Goal: Information Seeking & Learning: Learn about a topic

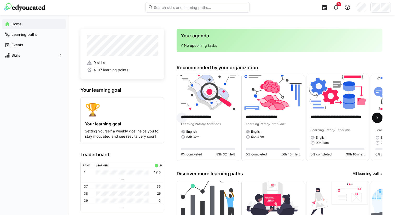
click at [378, 120] on eds-icon at bounding box center [377, 117] width 5 height 5
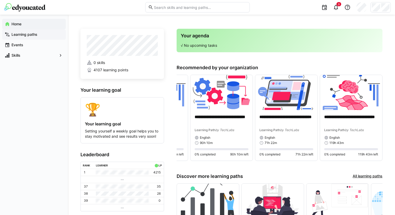
click at [0, 0] on app-navigation-label "Learning paths" at bounding box center [0, 0] width 0 height 0
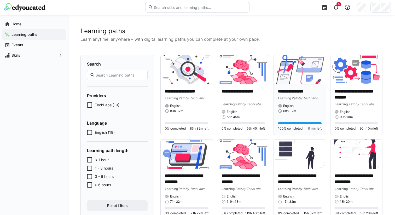
click at [293, 81] on img at bounding box center [300, 69] width 52 height 29
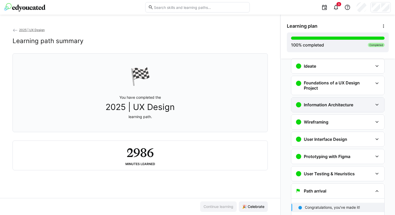
scroll to position [95, 0]
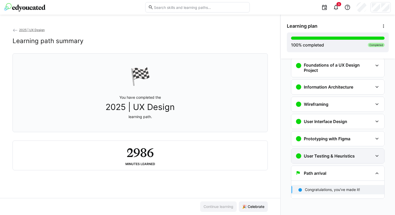
click at [376, 158] on eds-icon at bounding box center [377, 156] width 6 height 6
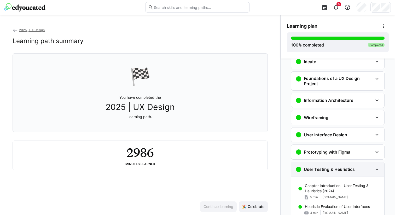
scroll to position [84, 0]
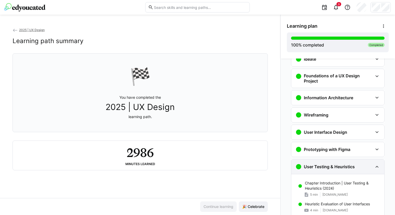
click at [375, 168] on eds-icon at bounding box center [377, 167] width 6 height 6
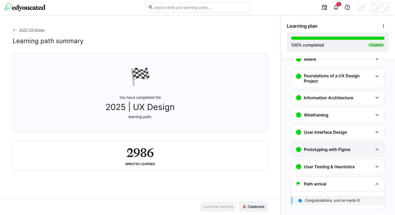
click at [375, 153] on div "Prototyping with Figma" at bounding box center [338, 149] width 93 height 15
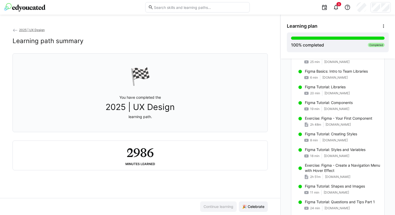
scroll to position [360, 0]
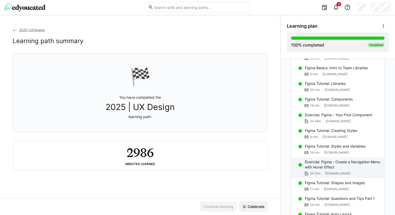
click at [368, 166] on p "Exercise: Figma - Create a Navigation Menu with Hover Effect" at bounding box center [342, 164] width 75 height 10
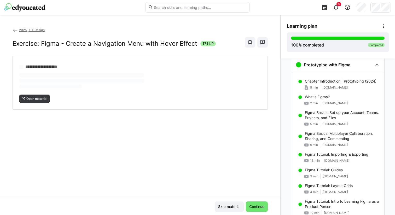
scroll to position [168, 0]
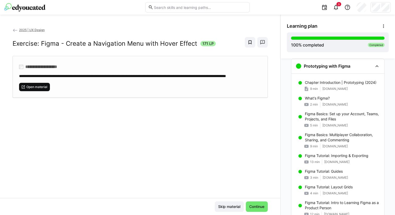
click at [39, 89] on span "Open material" at bounding box center [37, 87] width 22 height 4
